Goal: Task Accomplishment & Management: Use online tool/utility

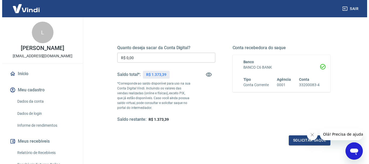
scroll to position [54, 0]
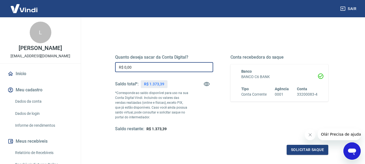
click at [133, 67] on input "R$ 0,00" at bounding box center [164, 67] width 98 height 10
type input "R$ 1.000,00"
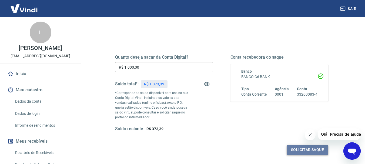
click at [301, 149] on button "Solicitar saque" at bounding box center [308, 150] width 42 height 10
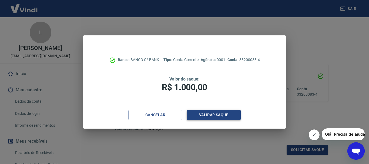
click at [203, 113] on button "Validar saque" at bounding box center [214, 115] width 54 height 10
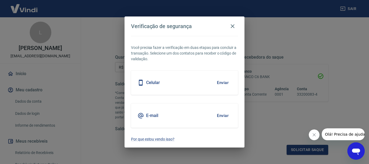
click at [208, 115] on div "E-mail Enviar" at bounding box center [184, 115] width 107 height 24
click at [223, 116] on button "Enviar" at bounding box center [223, 115] width 18 height 11
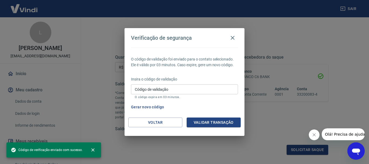
drag, startPoint x: 191, startPoint y: 87, endPoint x: 192, endPoint y: 83, distance: 4.5
click at [191, 87] on input "Código de validação" at bounding box center [184, 89] width 107 height 10
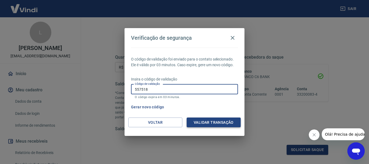
type input "557518"
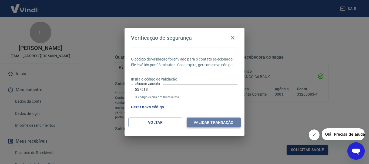
click at [224, 123] on button "Validar transação" at bounding box center [214, 123] width 54 height 10
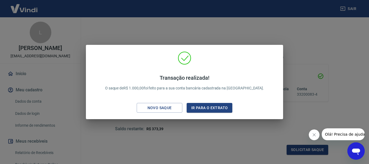
click at [306, 31] on div "Transação realizada! O saque de R$ 1.000,00 foi feito para a sua conta bancária…" at bounding box center [184, 82] width 369 height 164
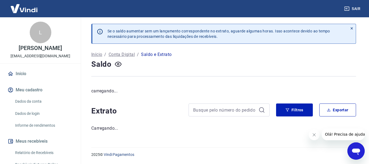
click at [314, 135] on icon "Fechar mensagem da empresa" at bounding box center [314, 135] width 4 height 4
